Goal: Entertainment & Leisure: Browse casually

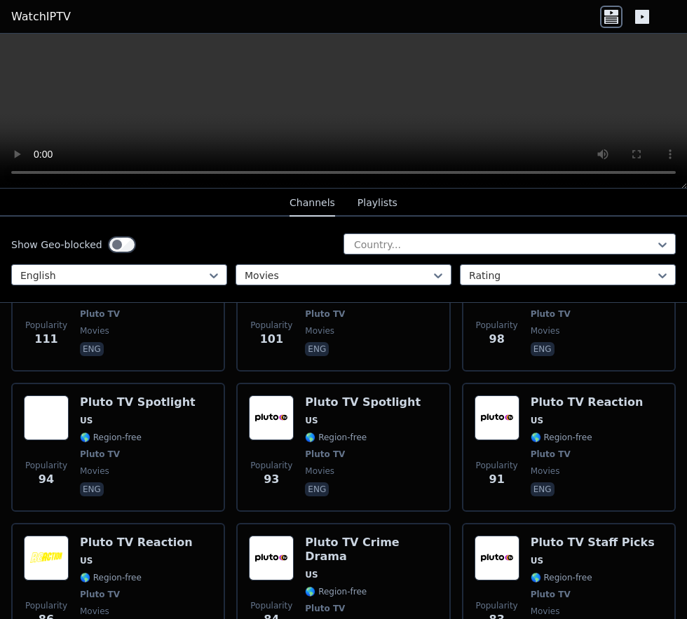
scroll to position [2266, 0]
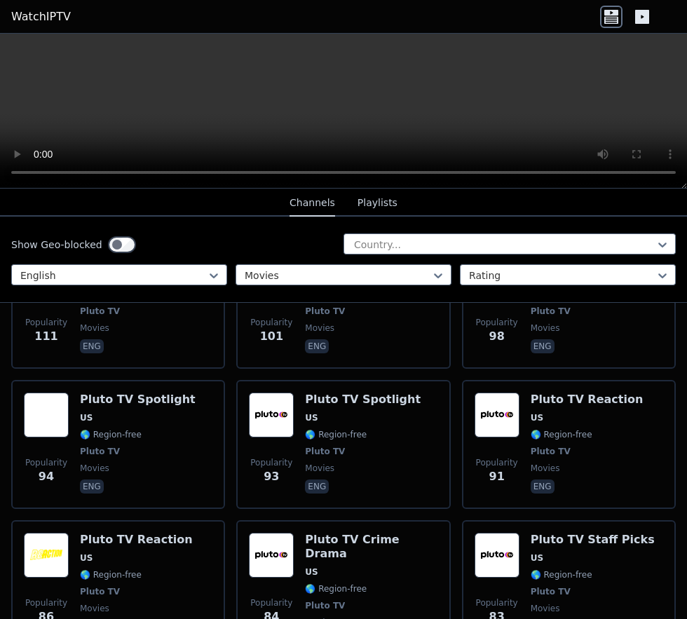
click at [308, 547] on div "Pluto TV Crime Drama US 🌎 Region-free Pluto TV movies eng" at bounding box center [371, 592] width 132 height 118
click at [315, 393] on div "Pluto TV Spotlight US 🌎 Region-free Pluto TV movies eng" at bounding box center [363, 445] width 116 height 104
click at [514, 547] on div "Popularity 83" at bounding box center [497, 592] width 45 height 118
click at [316, 561] on div "Pluto TV Crime Drama US 🌎 Region-free Pluto TV movies eng" at bounding box center [371, 592] width 132 height 118
click at [532, 429] on span "🌎 Region-free" at bounding box center [562, 434] width 62 height 11
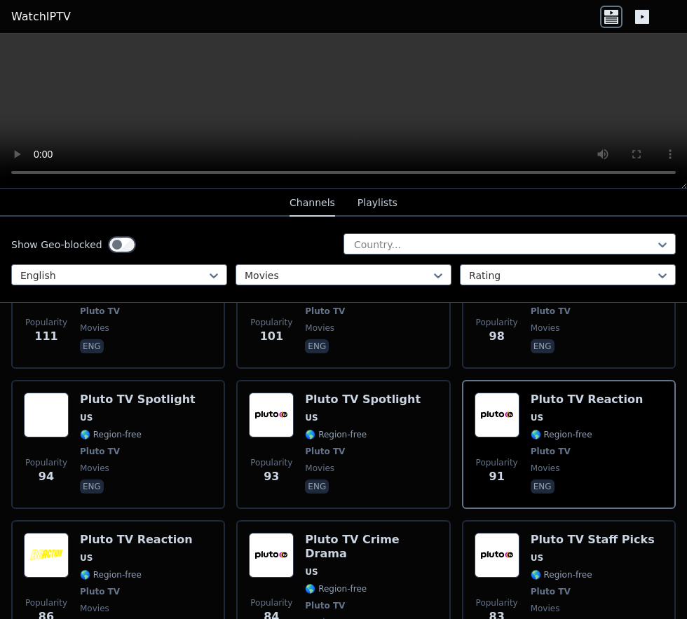
click at [325, 404] on div "Pluto TV Spotlight US 🌎 Region-free Pluto TV movies eng" at bounding box center [363, 445] width 116 height 104
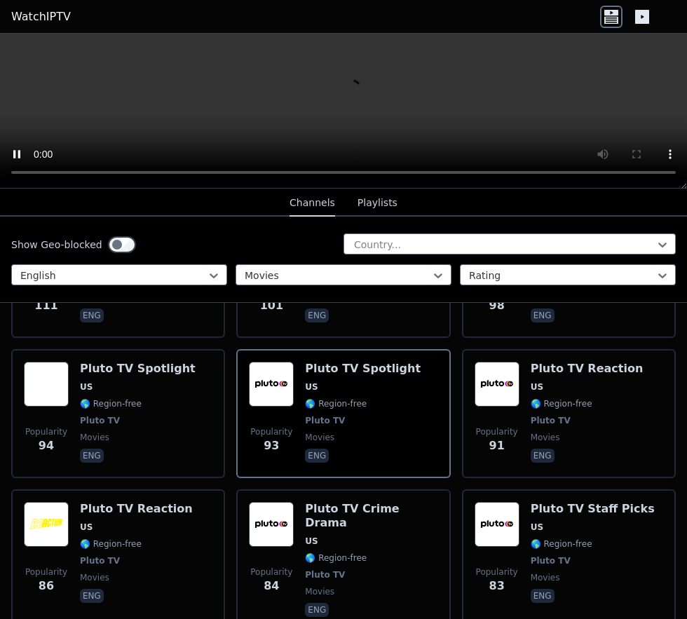
scroll to position [2151, 0]
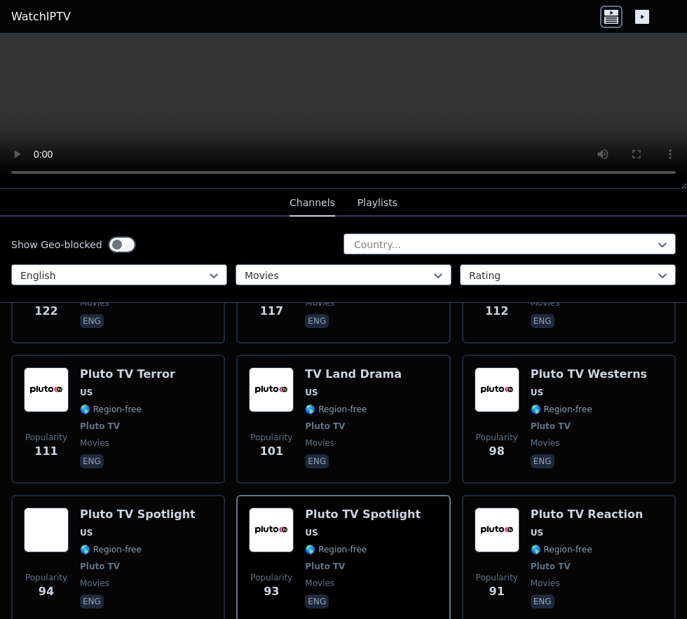
click at [545, 421] on span "Pluto TV" at bounding box center [551, 426] width 40 height 11
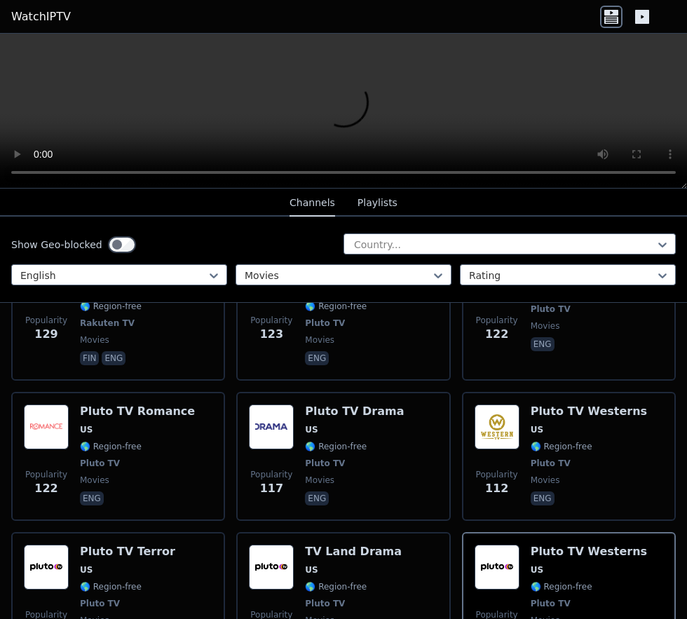
scroll to position [1980, 0]
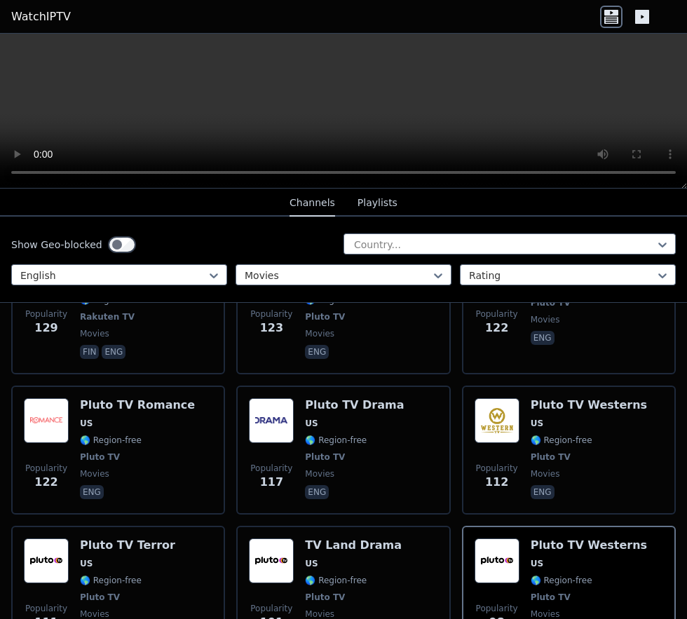
click at [111, 555] on div "Pluto TV Terror US 🌎 Region-free Pluto TV movies eng" at bounding box center [127, 590] width 95 height 104
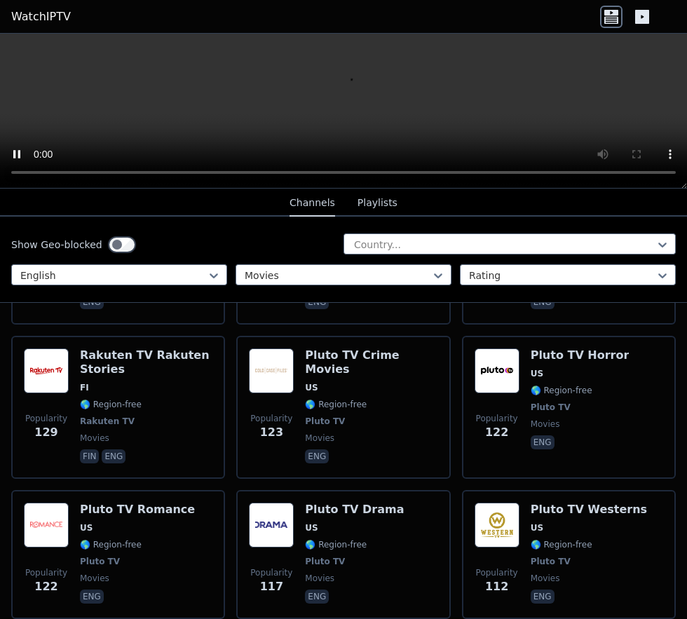
scroll to position [1873, 0]
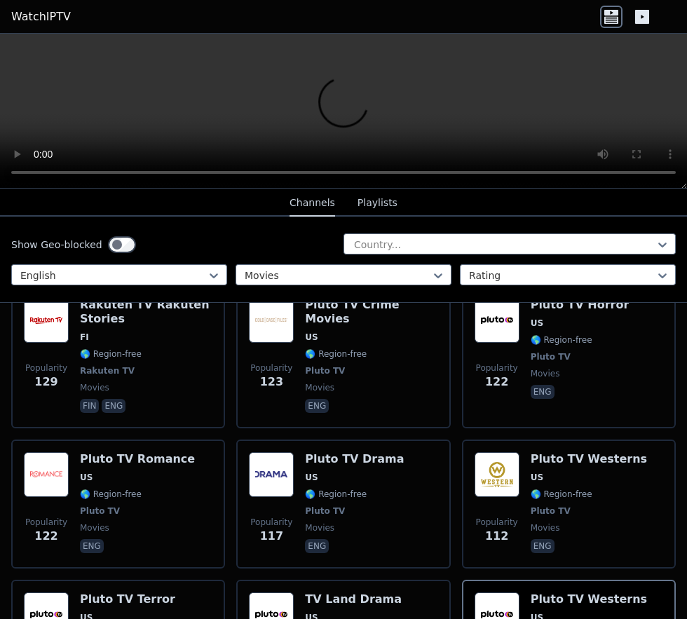
scroll to position [1934, 0]
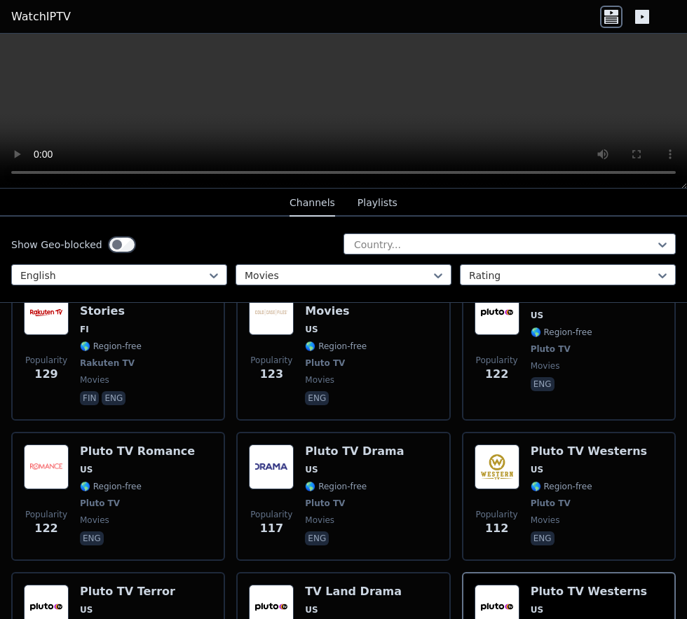
click at [104, 604] on span "US" at bounding box center [127, 609] width 95 height 11
click at [121, 604] on span "US" at bounding box center [127, 609] width 95 height 11
click at [313, 618] on span "🌎 Region-free" at bounding box center [336, 626] width 62 height 11
click at [125, 618] on span "🌎 Region-free" at bounding box center [111, 626] width 62 height 11
click at [550, 481] on span "🌎 Region-free" at bounding box center [562, 486] width 62 height 11
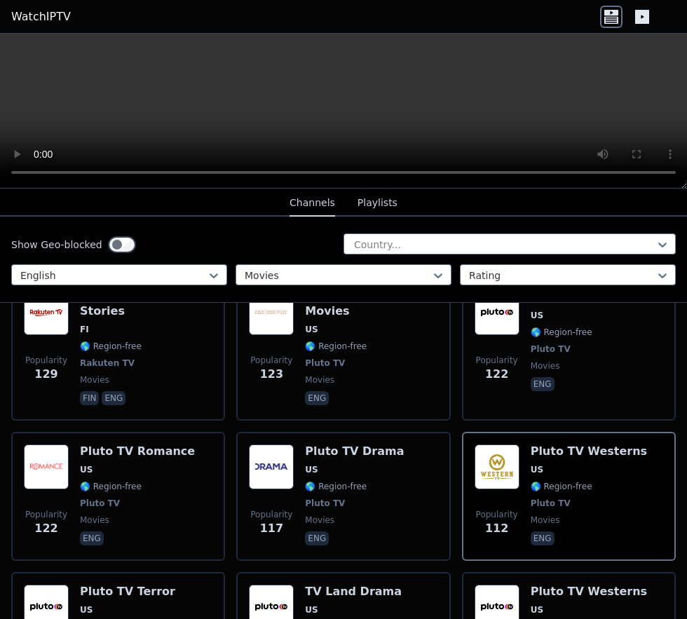
click at [94, 618] on span "🌎 Region-free" at bounding box center [111, 626] width 62 height 11
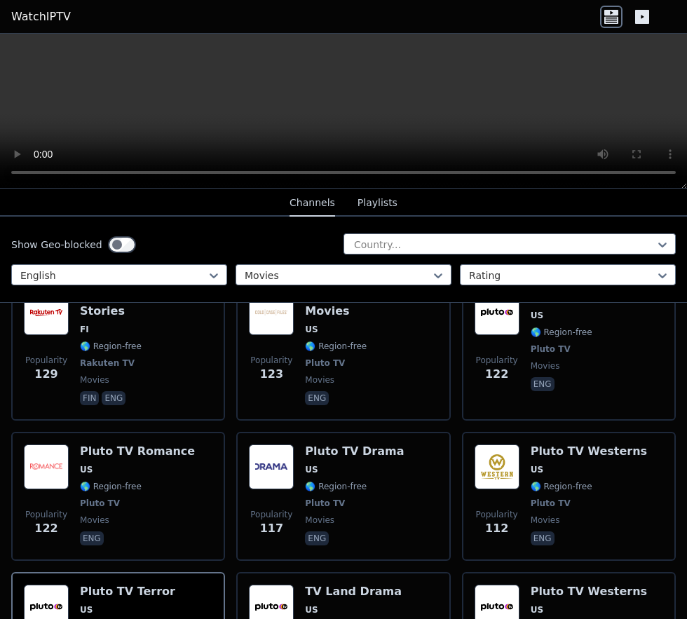
click at [550, 498] on span "Pluto TV" at bounding box center [551, 503] width 40 height 11
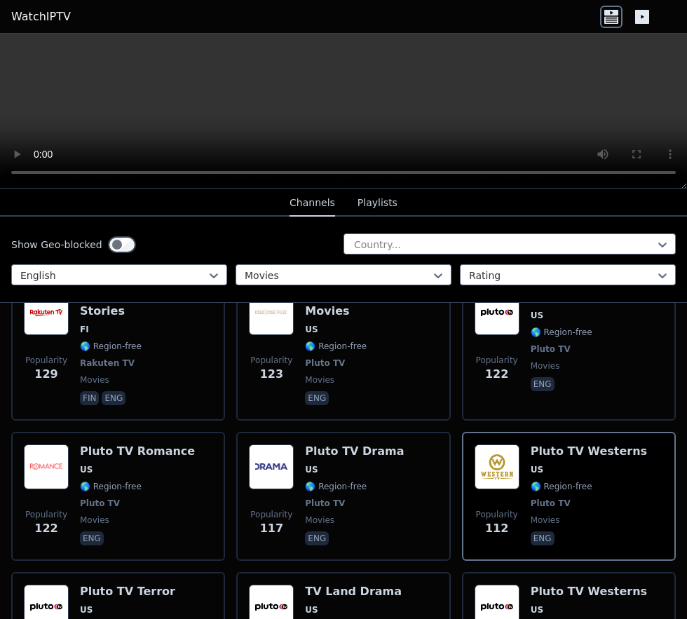
click at [335, 456] on div "Pluto TV Drama US 🌎 Region-free Pluto TV movies eng" at bounding box center [354, 496] width 99 height 104
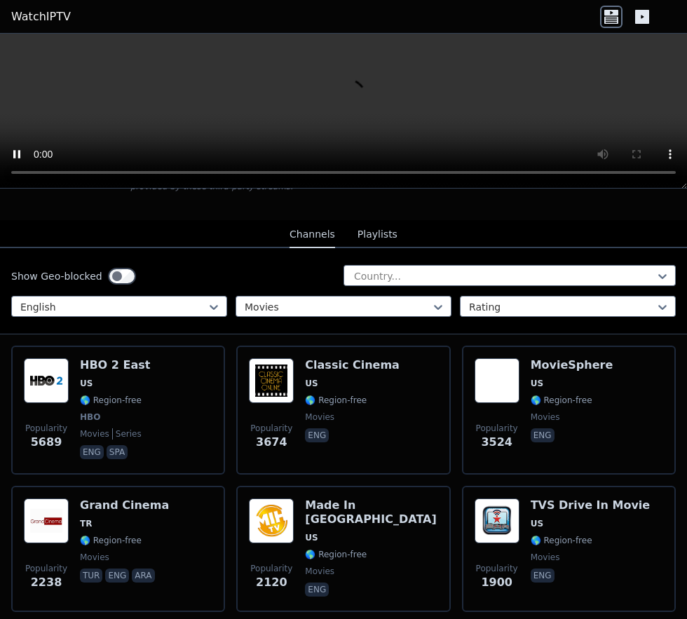
scroll to position [0, 0]
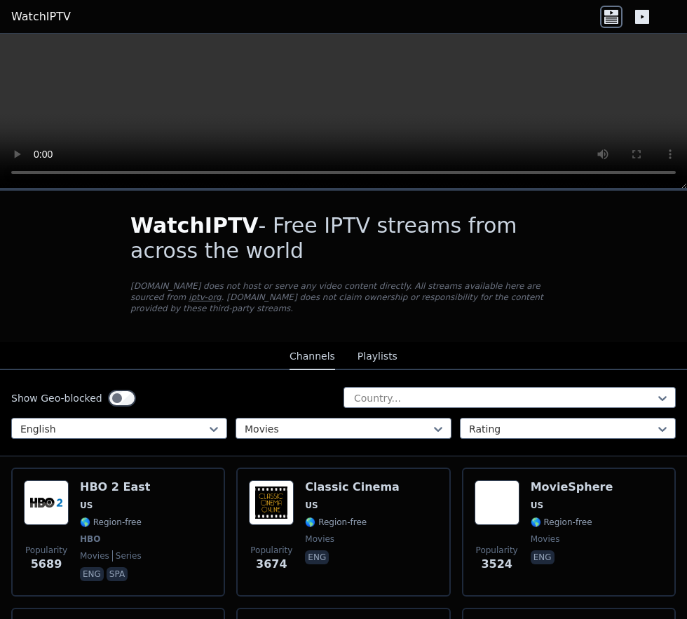
click at [537, 517] on span "🌎 Region-free" at bounding box center [562, 522] width 62 height 11
click at [116, 517] on span "🌎 Region-free" at bounding box center [111, 522] width 62 height 11
click at [524, 507] on div "Popularity 3524 MovieSphere US 🌎 Region-free movies eng" at bounding box center [569, 532] width 189 height 104
